Goal: Check status: Check status

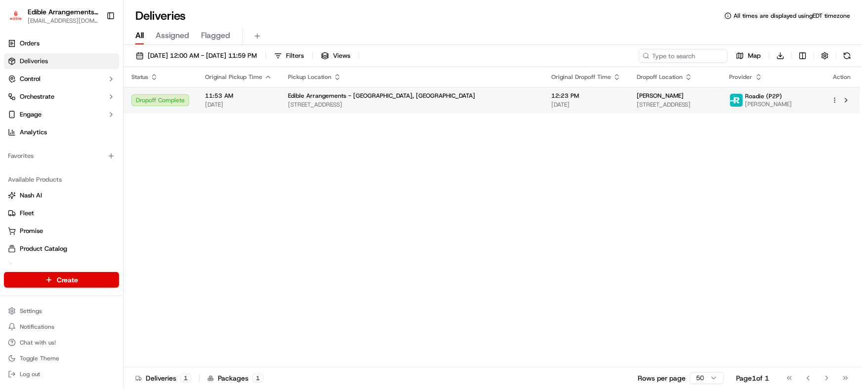
click at [375, 90] on td "Edible Arrangements - Savannah, GA 10010 Abercorn St, Savannah, GA 31406, USA" at bounding box center [411, 100] width 263 height 27
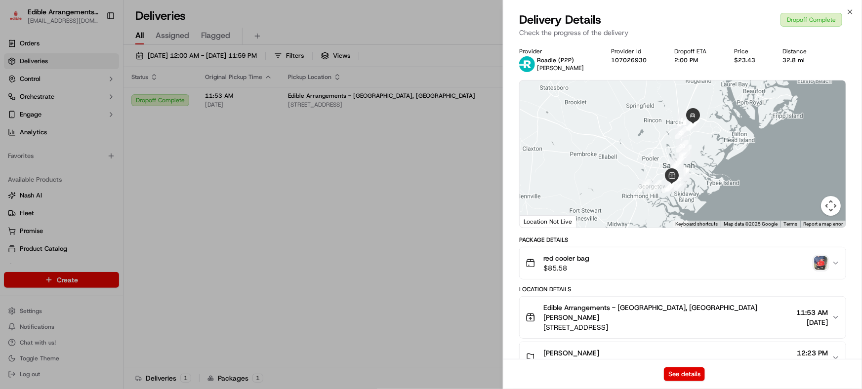
scroll to position [179, 0]
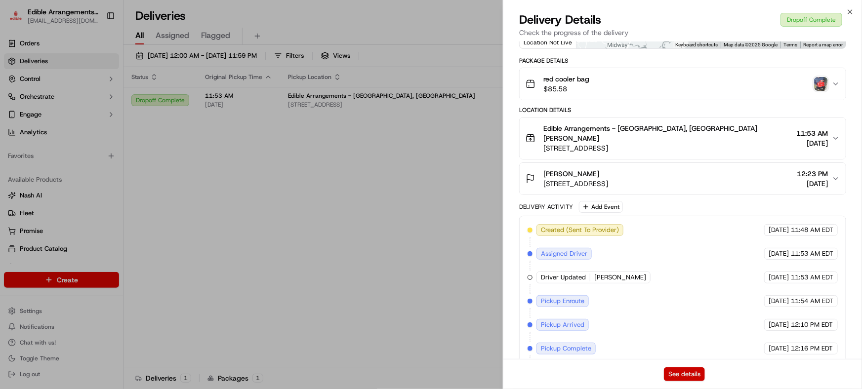
click at [684, 375] on button "See details" at bounding box center [684, 374] width 41 height 14
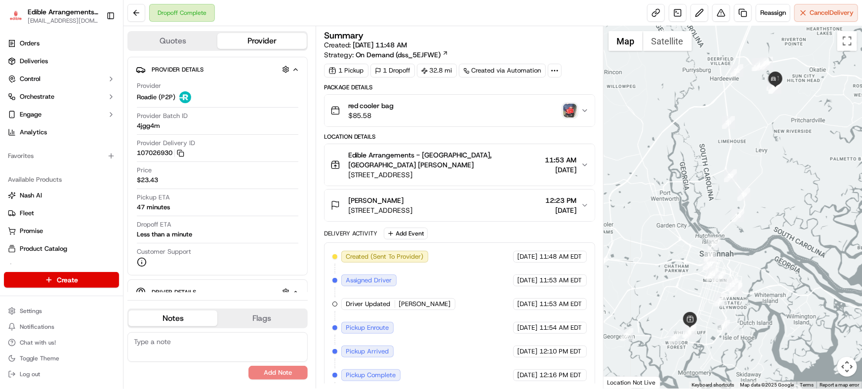
click at [583, 116] on button "red cooler bag $85.58" at bounding box center [459, 111] width 270 height 32
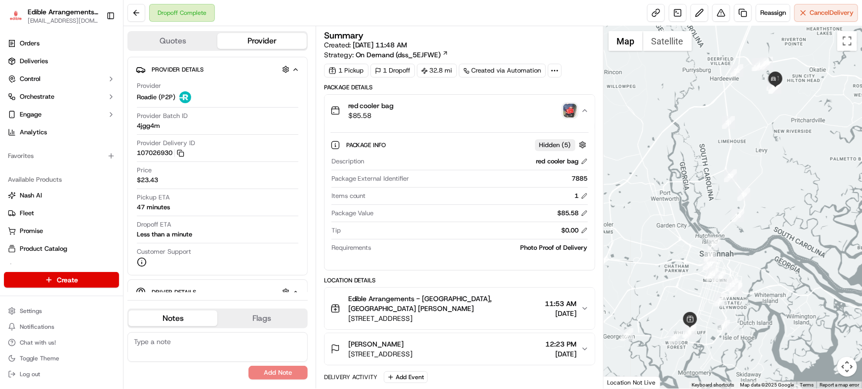
click at [569, 104] on img "button" at bounding box center [570, 111] width 14 height 14
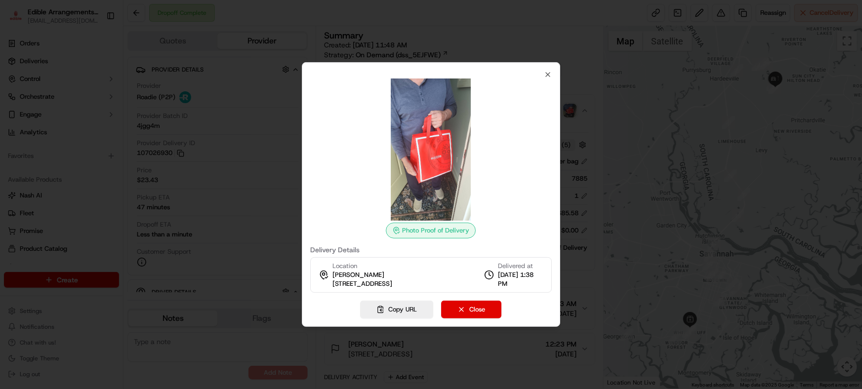
click at [119, 301] on div at bounding box center [431, 194] width 862 height 389
